Goal: Task Accomplishment & Management: Complete application form

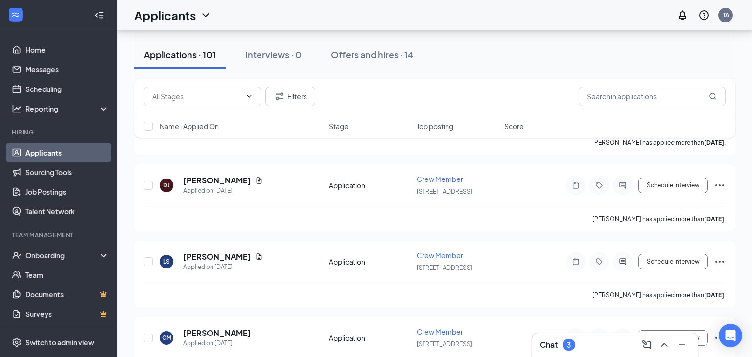
scroll to position [3235, 0]
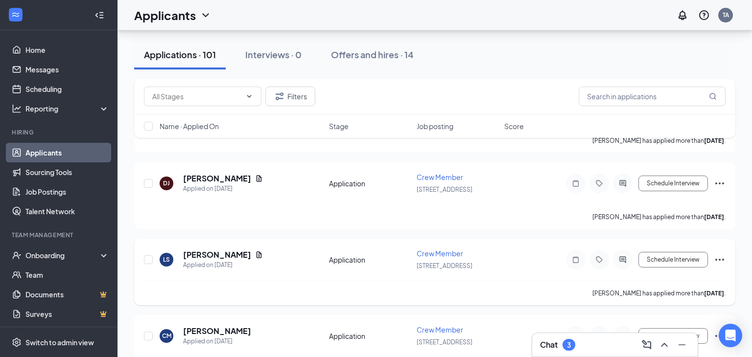
click at [722, 254] on icon "Ellipses" at bounding box center [720, 260] width 12 height 12
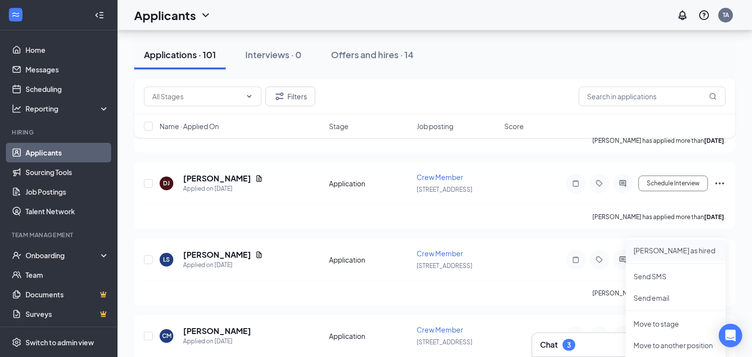
click at [682, 254] on p "[PERSON_NAME] as hired" at bounding box center [676, 251] width 84 height 10
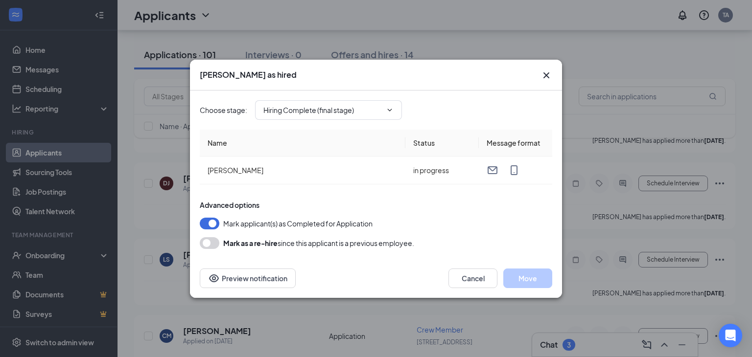
type input "Hiring Complete (final stage)"
click at [540, 280] on button "Move" at bounding box center [527, 279] width 49 height 20
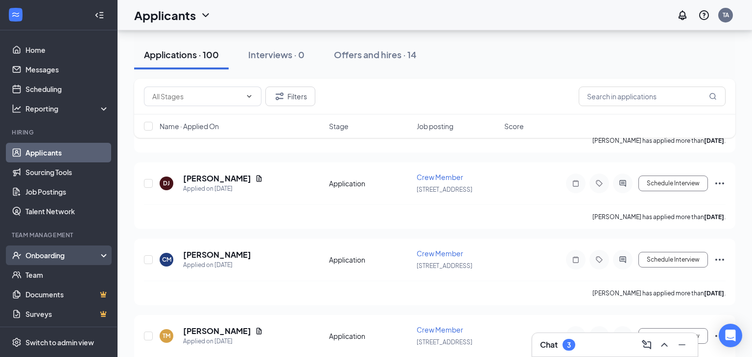
click at [58, 254] on div "Onboarding" at bounding box center [62, 256] width 75 height 10
click at [56, 260] on div "Onboarding" at bounding box center [62, 256] width 75 height 10
click at [54, 265] on div "Onboarding" at bounding box center [59, 256] width 118 height 20
click at [48, 274] on link "Overview" at bounding box center [67, 275] width 84 height 20
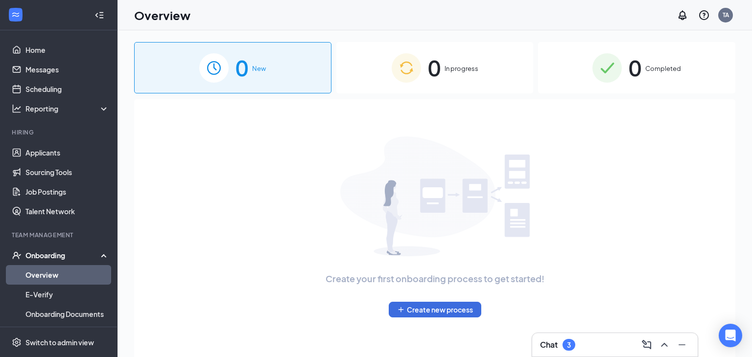
click at [438, 67] on span "0" at bounding box center [434, 68] width 13 height 34
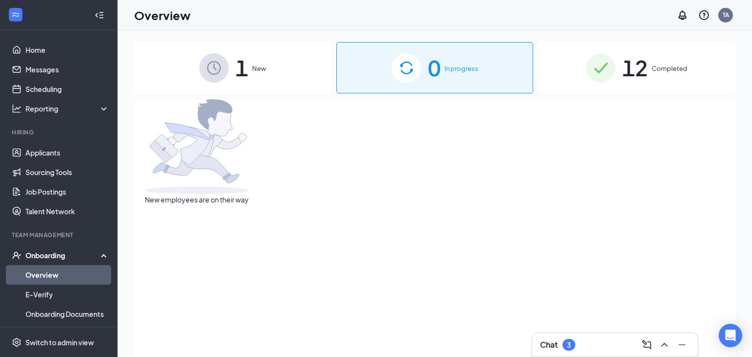
click at [286, 77] on div "1 New" at bounding box center [232, 67] width 197 height 51
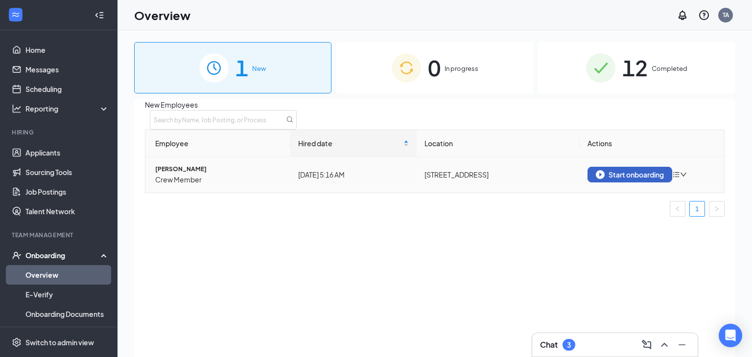
click at [658, 179] on div "Start onboarding" at bounding box center [630, 174] width 68 height 9
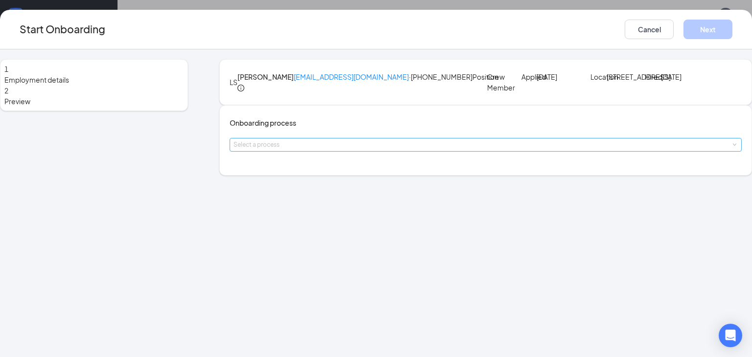
click at [383, 150] on div "Select a process" at bounding box center [484, 145] width 500 height 10
click at [371, 214] on li "New Employee" at bounding box center [317, 218] width 161 height 16
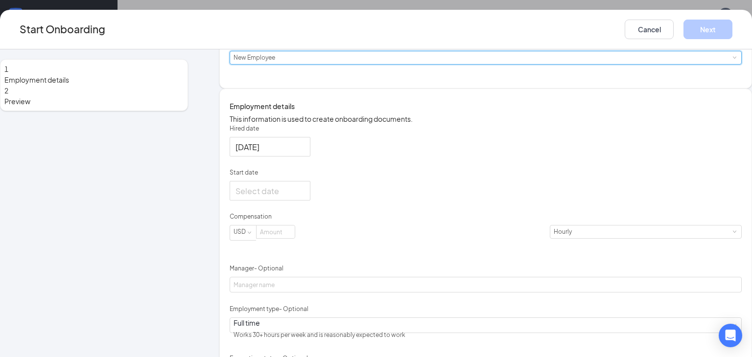
scroll to position [97, 0]
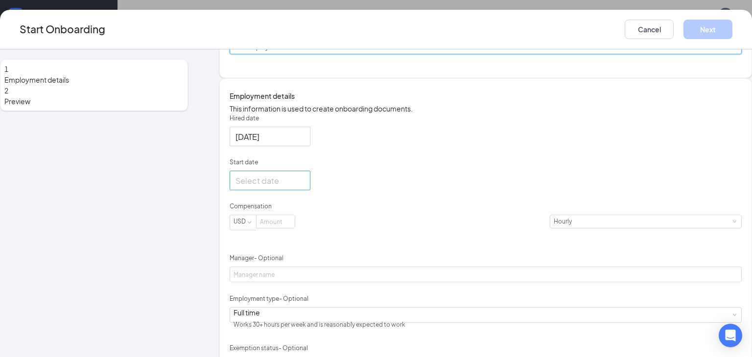
click at [291, 187] on input "Start date" at bounding box center [269, 181] width 67 height 12
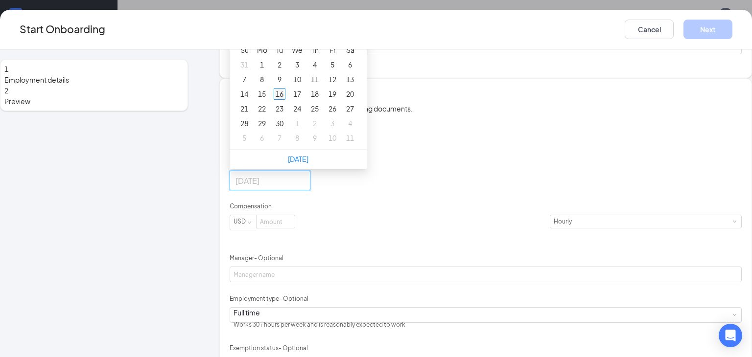
type input "[DATE]"
click at [285, 100] on div "16" at bounding box center [280, 94] width 12 height 12
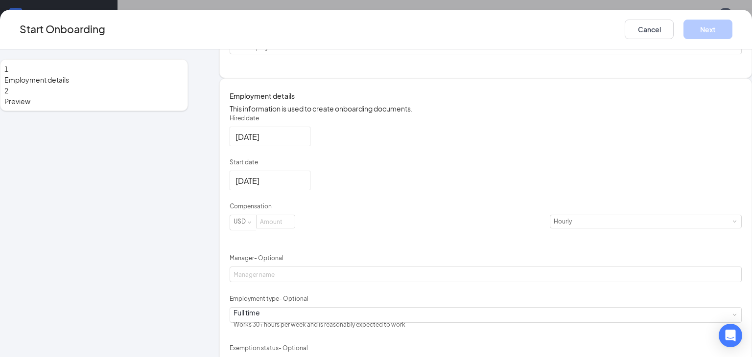
click at [492, 223] on div "Hired date [DATE] Start date [DATE] [DATE] Su Mo Tu We Th Fr Sa 31 1 2 3 4 5 6 …" at bounding box center [486, 263] width 512 height 299
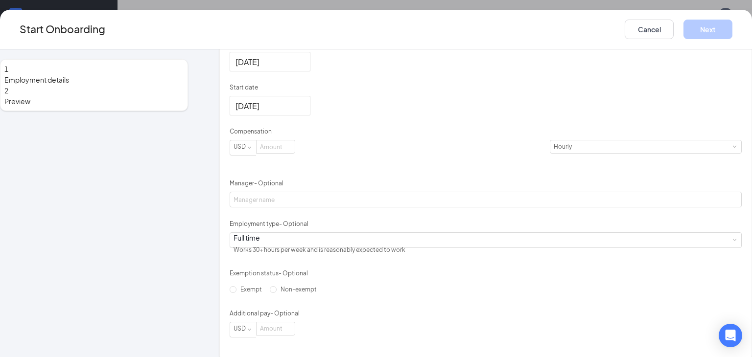
scroll to position [173, 0]
click at [295, 152] on input at bounding box center [276, 146] width 38 height 13
type input "12"
click at [490, 235] on div "Hired date [DATE] Start date [DATE] [DATE] Su Mo Tu We Th Fr Sa 31 1 2 3 4 5 6 …" at bounding box center [486, 187] width 512 height 299
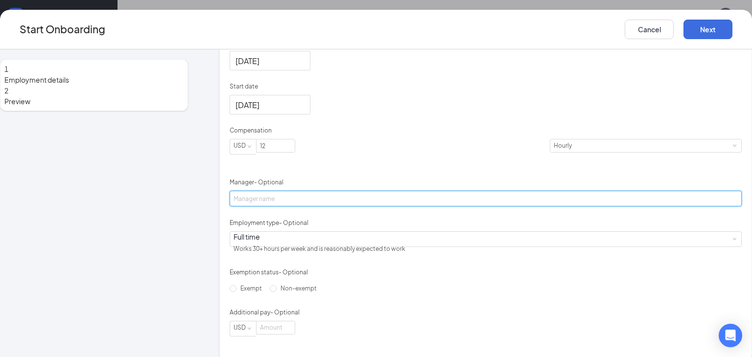
click at [309, 207] on input "Manager - Optional" at bounding box center [486, 199] width 512 height 16
type input "[PERSON_NAME]"
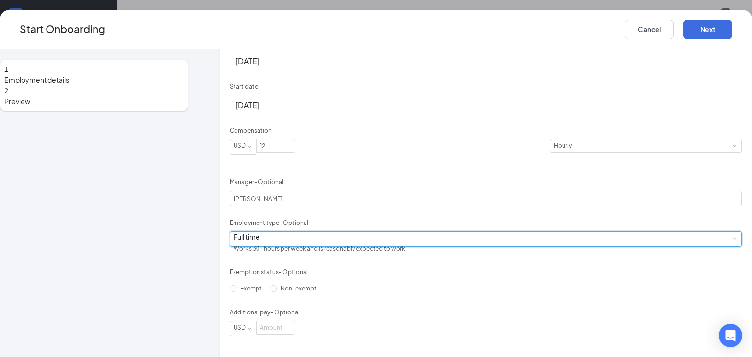
click at [324, 247] on div "Full time Works 30+ hours per week and is reasonably expected to work" at bounding box center [486, 239] width 504 height 15
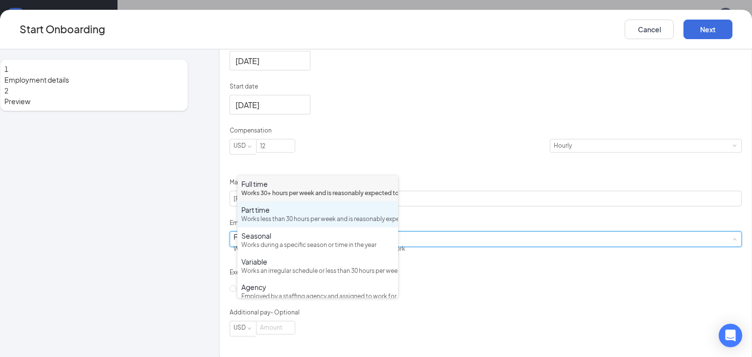
click at [316, 224] on div "Works less than 30 hours per week and is reasonably expected to work" at bounding box center [317, 219] width 153 height 9
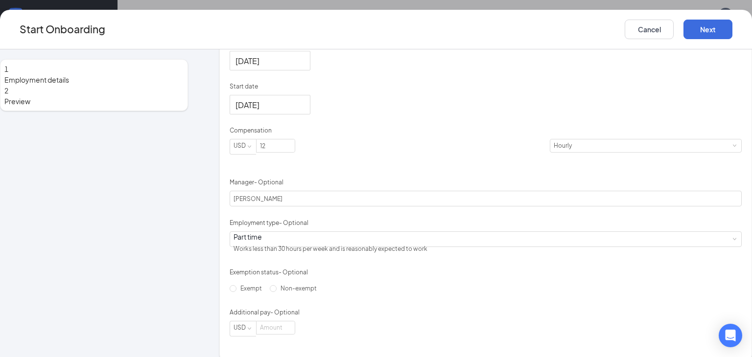
click at [530, 243] on div "Hired date [DATE] Start date [DATE] [DATE] Su Mo Tu We Th Fr Sa 31 1 2 3 4 5 6 …" at bounding box center [486, 187] width 512 height 299
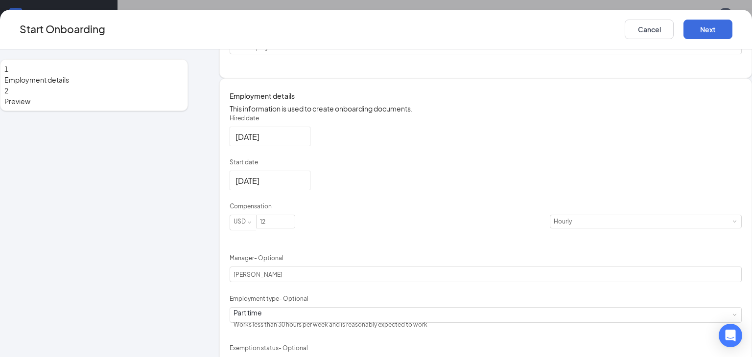
scroll to position [88, 0]
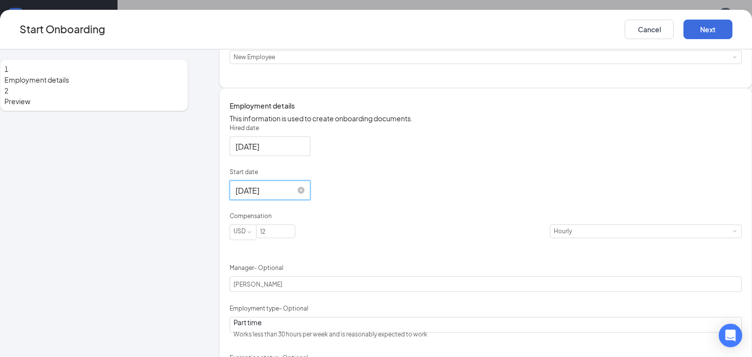
click at [303, 197] on input "[DATE]" at bounding box center [269, 191] width 67 height 12
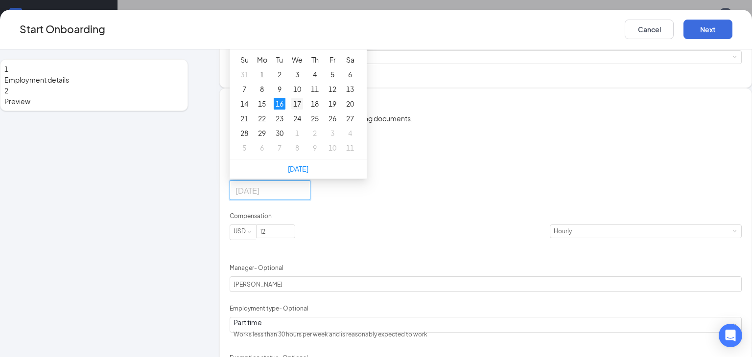
type input "[DATE]"
click at [301, 110] on div "17" at bounding box center [297, 104] width 12 height 12
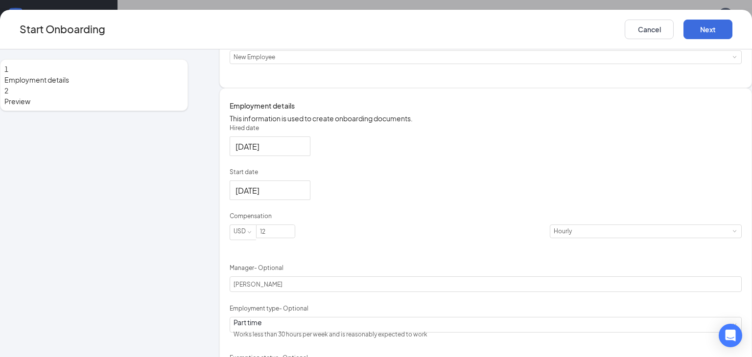
click at [446, 250] on div "Hired date [DATE] Start date [DATE] [DATE] Su Mo Tu We Th Fr Sa 31 1 2 3 4 5 6 …" at bounding box center [486, 273] width 512 height 299
click at [722, 26] on button "Next" at bounding box center [707, 30] width 49 height 20
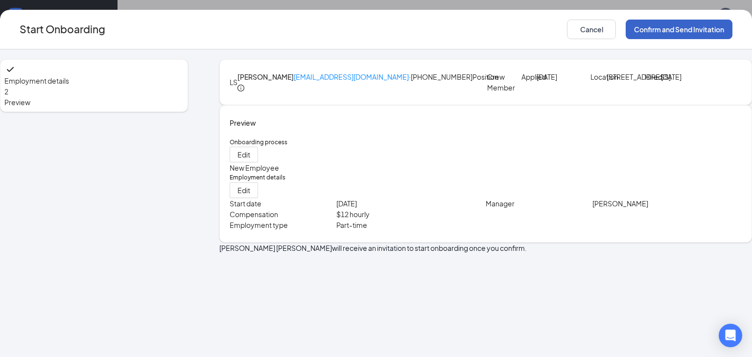
click at [665, 28] on button "Confirm and Send Invitation" at bounding box center [679, 30] width 107 height 20
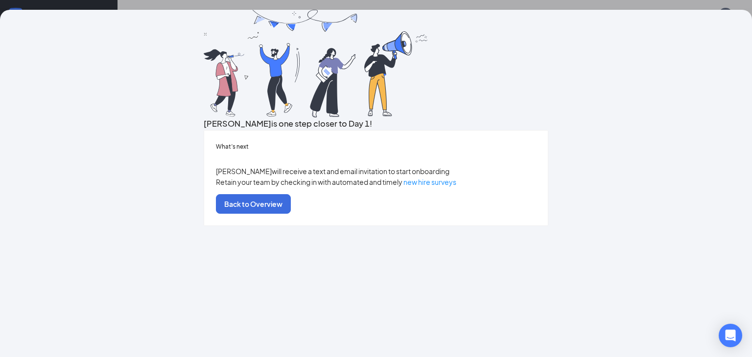
scroll to position [45, 0]
click at [291, 214] on button "Back to Overview" at bounding box center [253, 204] width 75 height 20
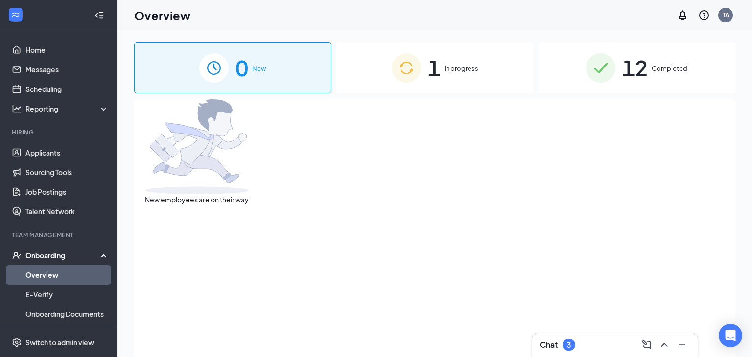
click at [422, 86] on div "1 In progress" at bounding box center [434, 67] width 197 height 51
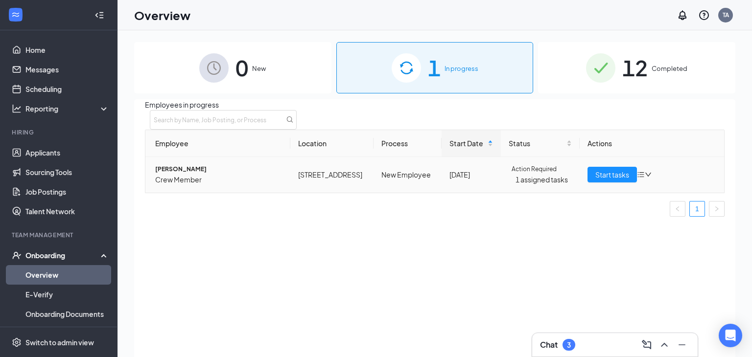
click at [170, 183] on span "Crew Member" at bounding box center [218, 179] width 127 height 11
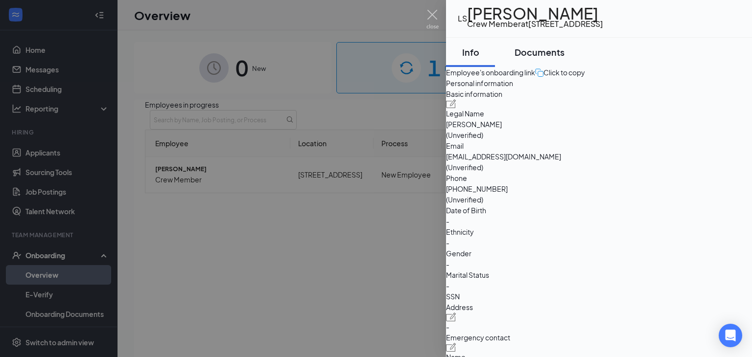
click at [573, 66] on button "Documents" at bounding box center [540, 52] width 70 height 29
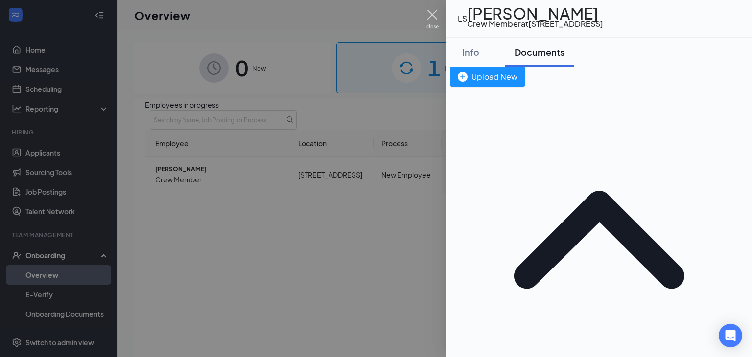
click at [433, 16] on img at bounding box center [432, 19] width 12 height 19
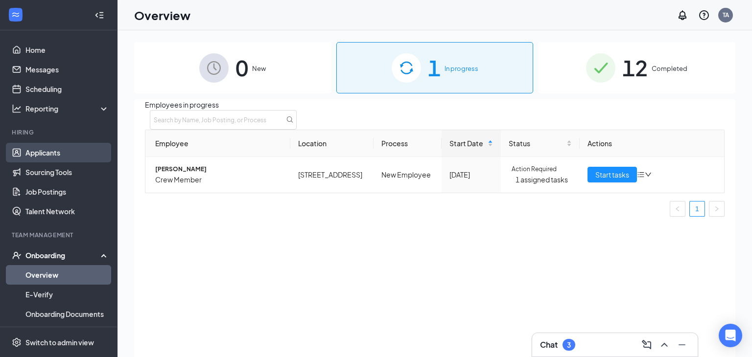
click at [47, 158] on link "Applicants" at bounding box center [67, 153] width 84 height 20
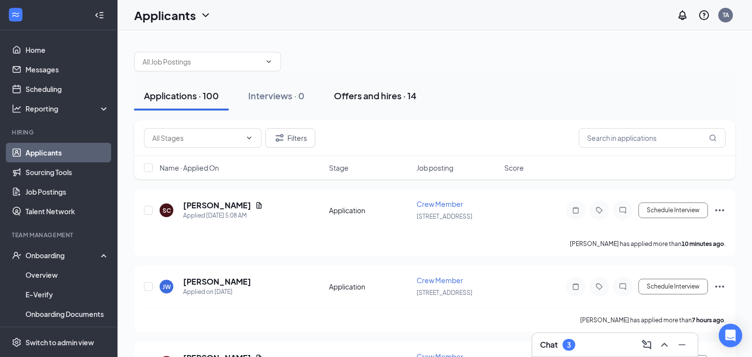
click at [378, 95] on div "Offers and hires · 14" at bounding box center [375, 96] width 83 height 12
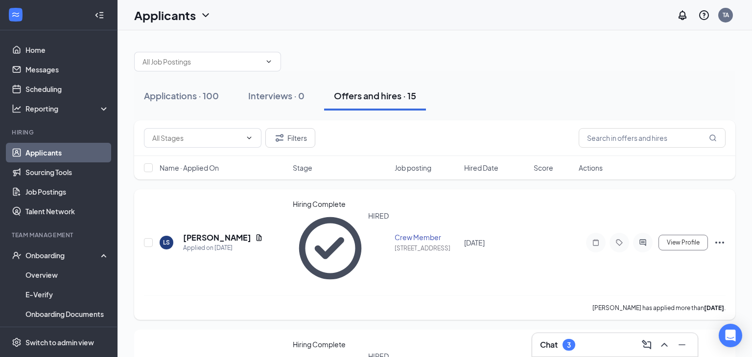
click at [641, 233] on div at bounding box center [643, 243] width 20 height 20
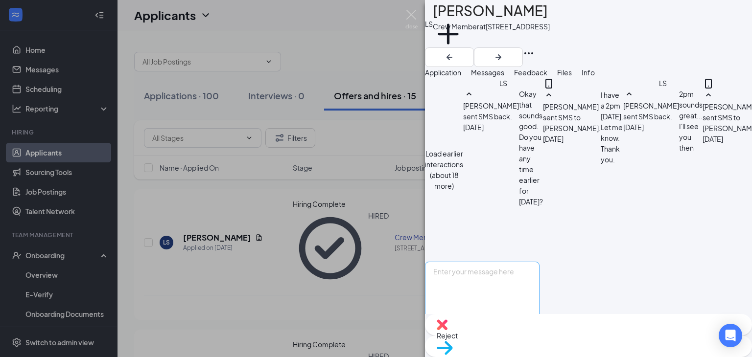
scroll to position [364, 0]
click at [540, 262] on textarea at bounding box center [482, 291] width 115 height 59
type textarea "GM Lakisha, I have sent your on boarding paperwork. Please complete and fill po…"
click at [496, 321] on input "Email" at bounding box center [493, 324] width 6 height 6
checkbox input "true"
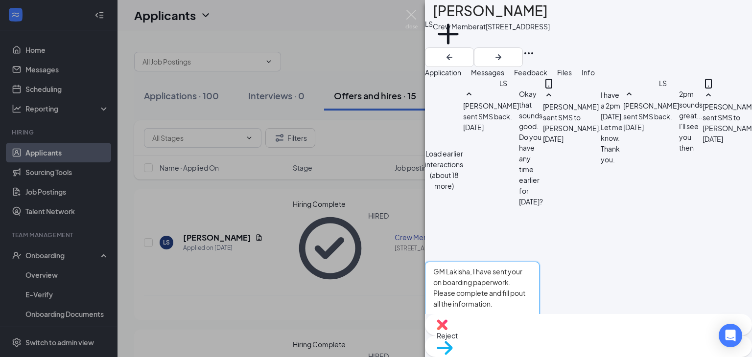
click at [540, 262] on textarea "GM Lakisha, I have sent your on boarding paperwork. Please complete and fill po…" at bounding box center [482, 291] width 115 height 59
click at [533, 262] on textarea "GM Lakisha, I have sent your on boarding paperwork. Please complete and fill po…" at bounding box center [482, 291] width 115 height 59
type textarea "GM Lakisha, I have sent your on boarding paperwork. Please complete and fill po…"
click at [540, 321] on button "Send" at bounding box center [530, 339] width 17 height 37
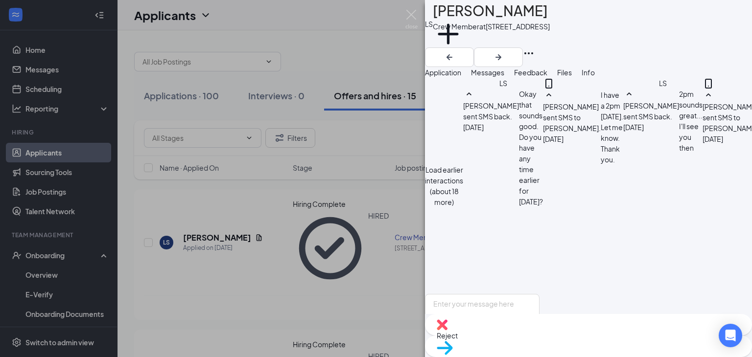
scroll to position [554, 0]
click at [540, 294] on textarea at bounding box center [482, 323] width 115 height 59
type textarea "Check your email for the link!"
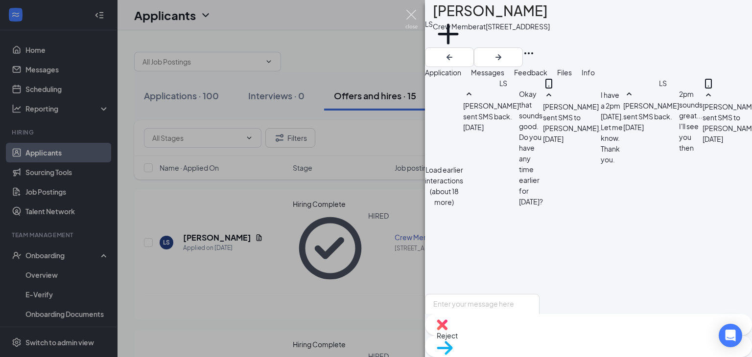
click at [412, 17] on img at bounding box center [411, 19] width 12 height 19
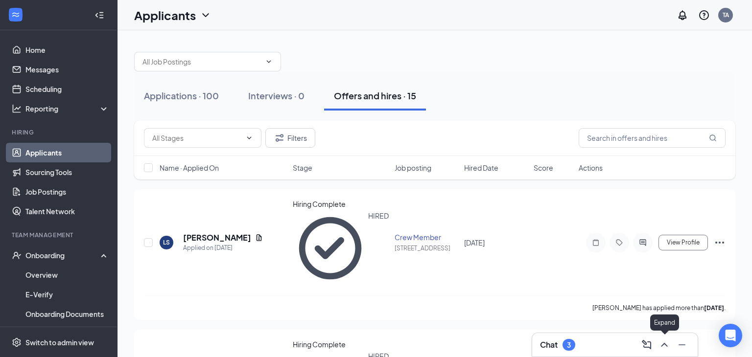
click at [666, 342] on icon "ChevronUp" at bounding box center [665, 345] width 12 height 12
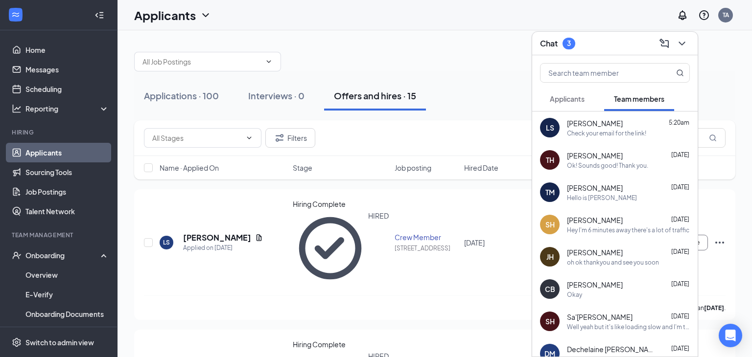
click at [569, 99] on span "Applicants" at bounding box center [567, 98] width 35 height 9
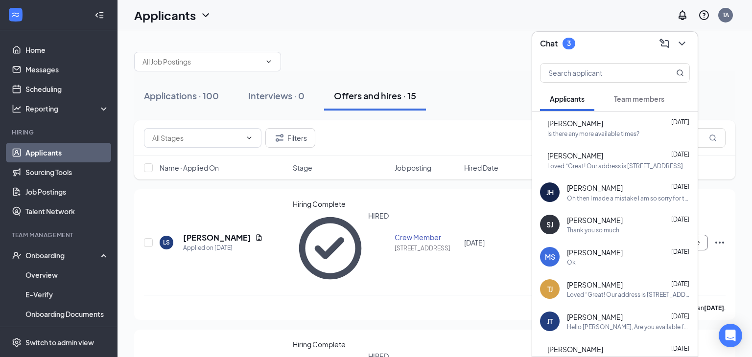
click at [607, 193] on div "[PERSON_NAME] [DATE] Oh then I made a mistake I am so sorry for this inconvenie…" at bounding box center [628, 193] width 123 height 20
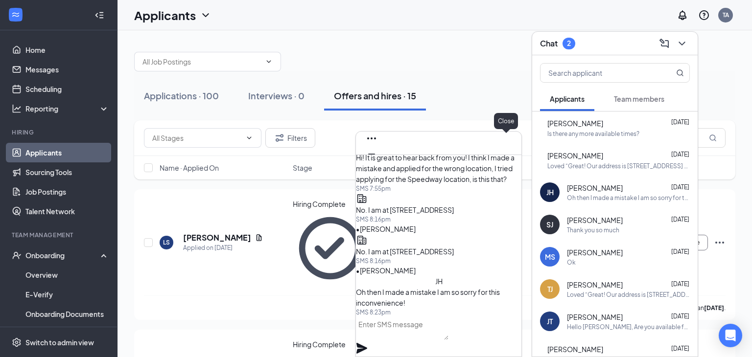
click at [377, 164] on icon "Cross" at bounding box center [372, 170] width 12 height 12
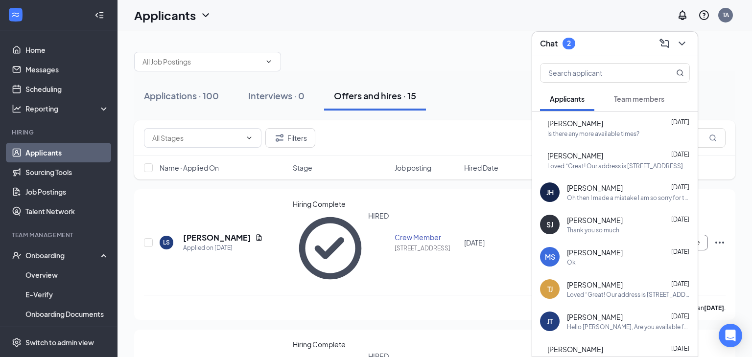
click at [593, 169] on div "ND [PERSON_NAME] [DATE] Loved “Great! Our address is [STREET_ADDRESS] See you t…" at bounding box center [614, 160] width 165 height 32
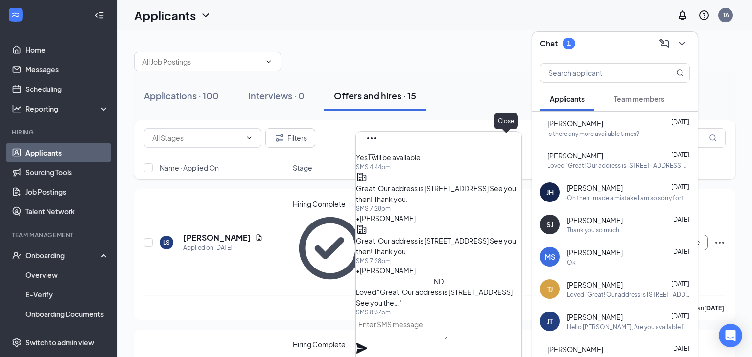
click at [377, 164] on icon "Cross" at bounding box center [372, 170] width 12 height 12
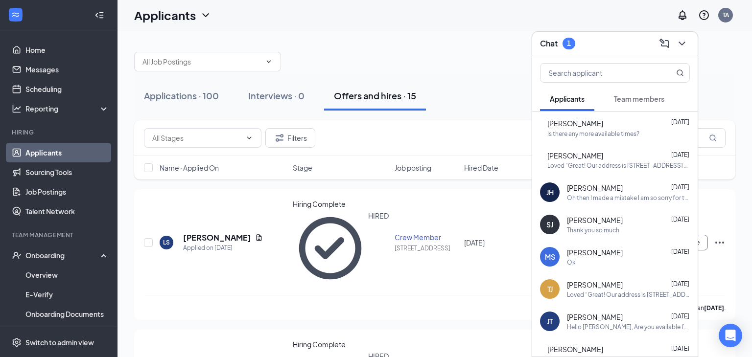
click at [600, 137] on div "Is there any more available times?" at bounding box center [593, 134] width 92 height 8
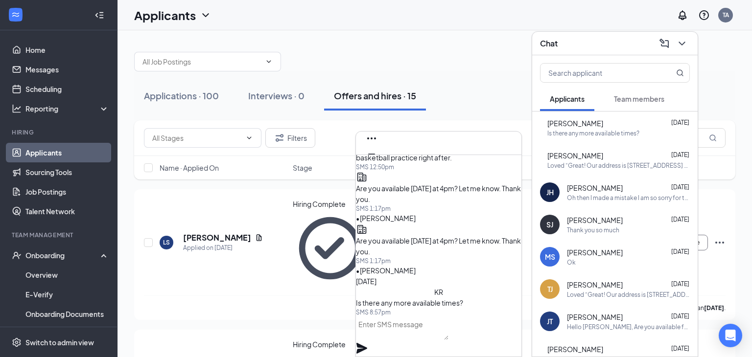
click at [400, 337] on textarea at bounding box center [402, 329] width 93 height 24
type textarea "N"
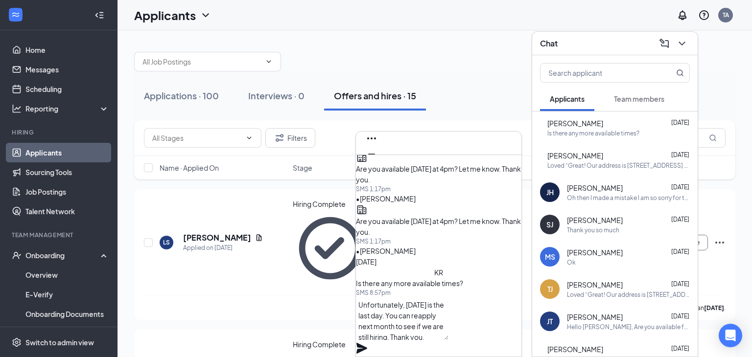
type textarea "Unfortunately, [DATE] is the last day. You can reapply next month to see if we …"
click at [368, 343] on icon "Plane" at bounding box center [362, 349] width 12 height 12
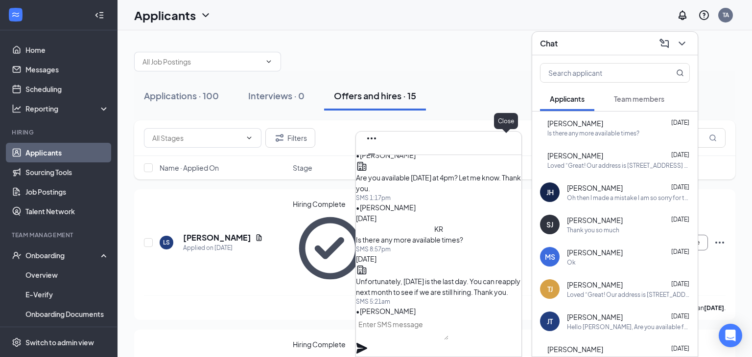
click at [379, 162] on button at bounding box center [372, 170] width 16 height 16
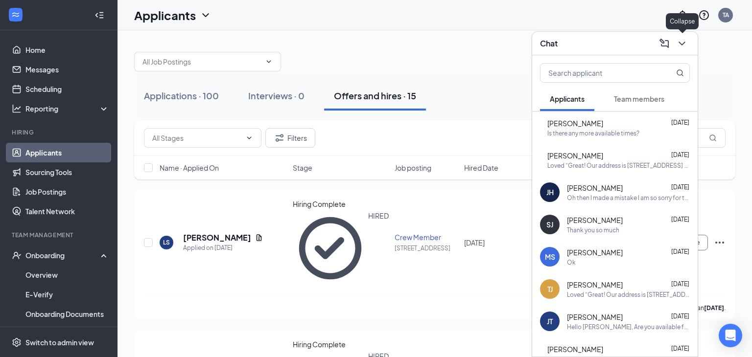
click at [687, 47] on icon "ChevronDown" at bounding box center [682, 44] width 12 height 12
